Goal: Find specific page/section: Find specific page/section

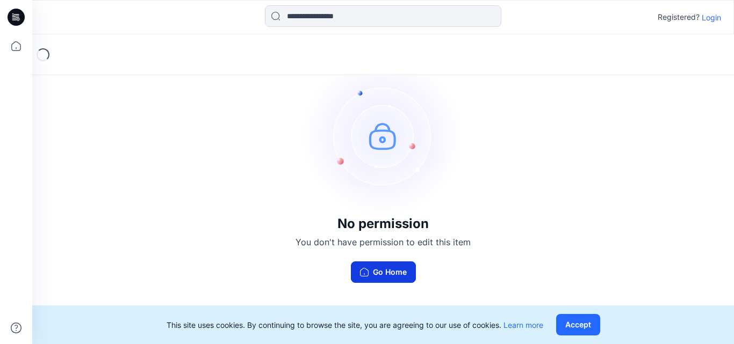
click at [397, 267] on button "Go Home" at bounding box center [383, 272] width 65 height 21
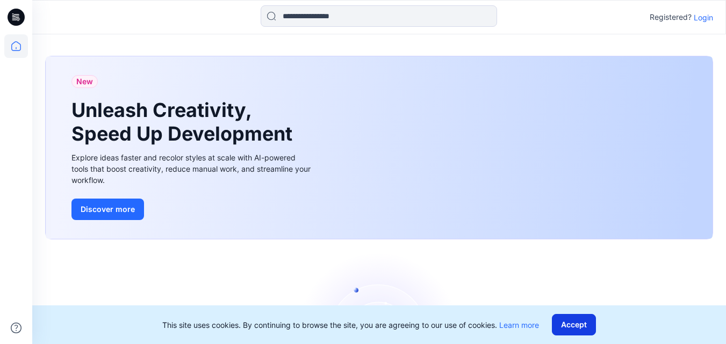
click at [588, 327] on button "Accept" at bounding box center [574, 324] width 44 height 21
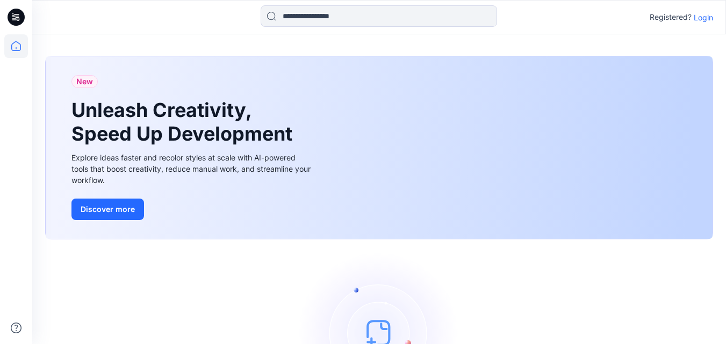
click at [697, 18] on p "Login" at bounding box center [703, 17] width 19 height 11
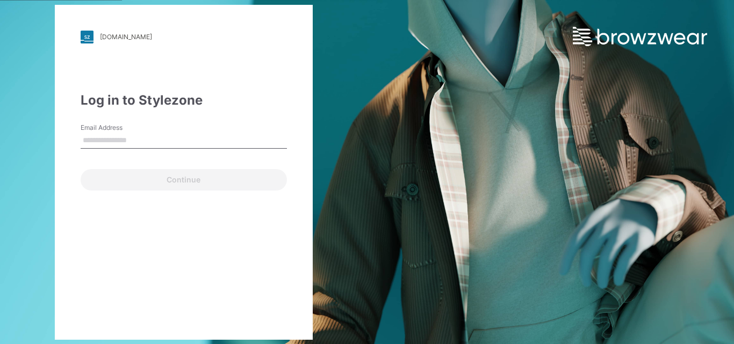
type input "**********"
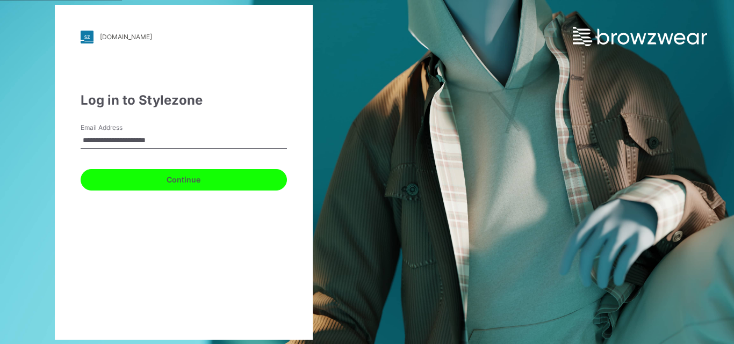
click at [184, 180] on button "Continue" at bounding box center [184, 179] width 206 height 21
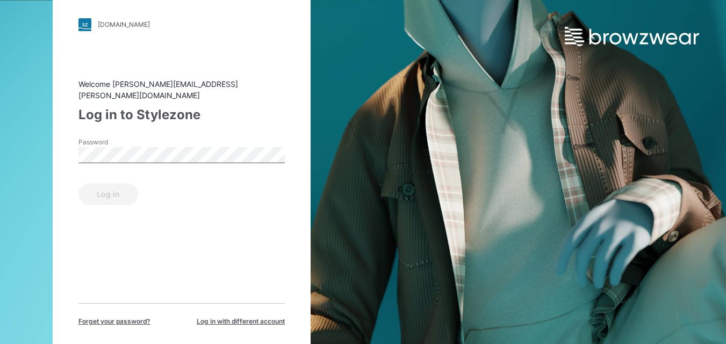
click at [112, 192] on div "Log in" at bounding box center [181, 193] width 206 height 26
click at [112, 185] on button "Log in" at bounding box center [108, 194] width 60 height 21
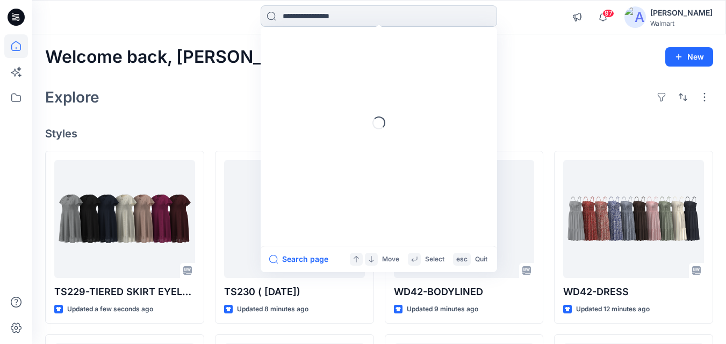
click at [321, 21] on input at bounding box center [379, 15] width 236 height 21
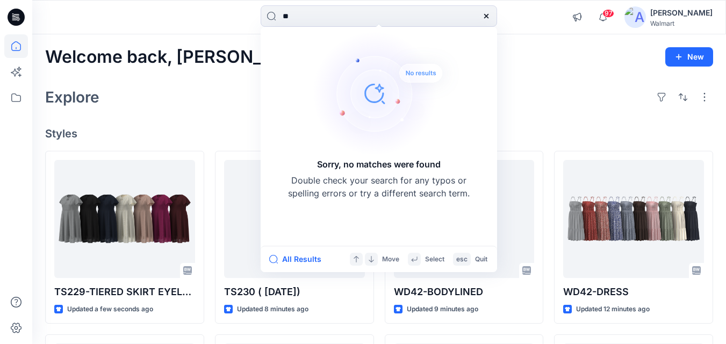
type input "*"
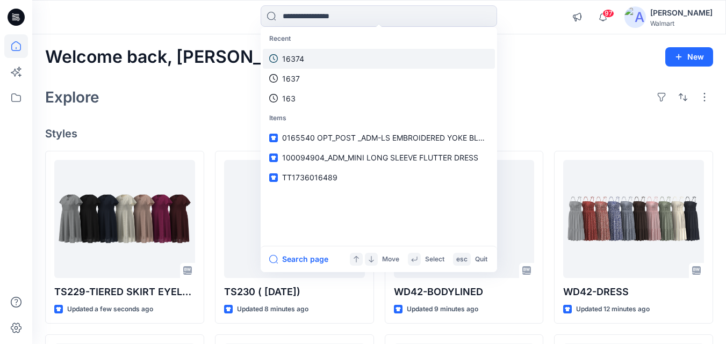
click at [304, 54] on link "16374" at bounding box center [379, 59] width 232 height 20
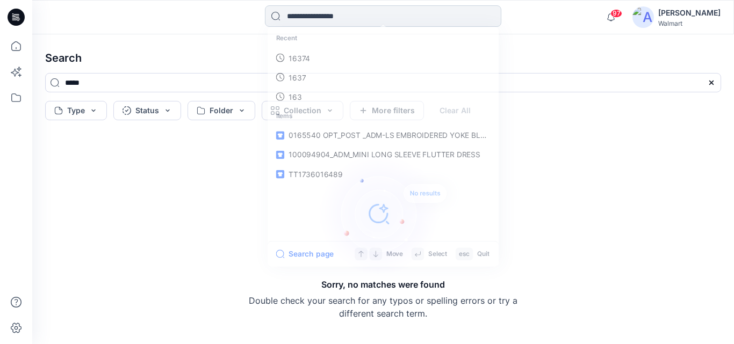
click at [369, 16] on input at bounding box center [383, 15] width 236 height 21
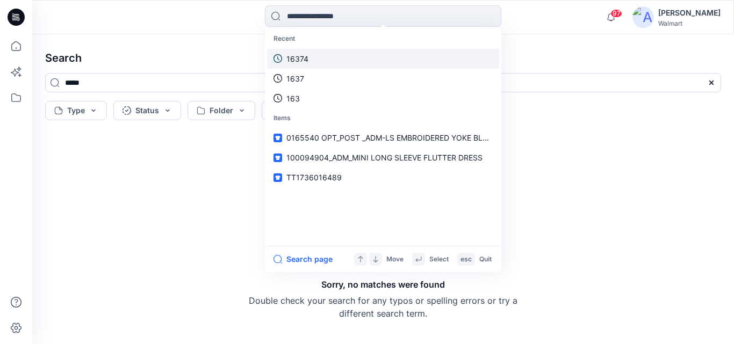
click at [299, 56] on p "16374" at bounding box center [297, 58] width 22 height 11
